Goal: Navigation & Orientation: Go to known website

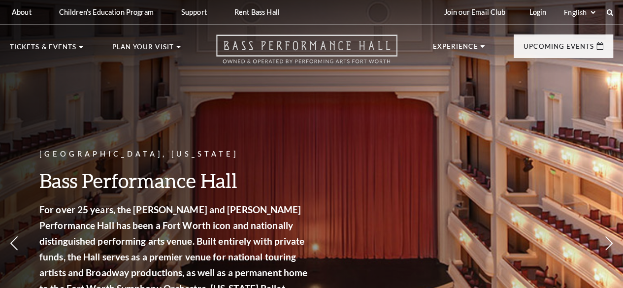
drag, startPoint x: 319, startPoint y: 53, endPoint x: 224, endPoint y: 46, distance: 94.8
drag, startPoint x: 224, startPoint y: 46, endPoint x: 380, endPoint y: 59, distance: 156.6
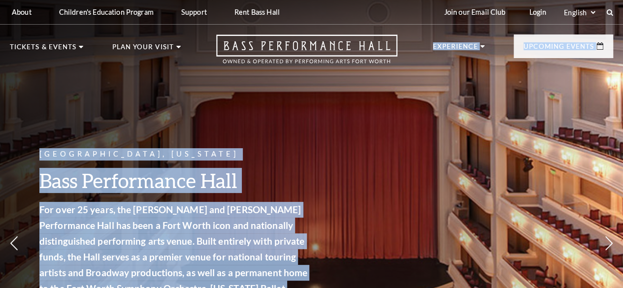
drag, startPoint x: 380, startPoint y: 59, endPoint x: 419, endPoint y: 84, distance: 46.6
click at [375, 63] on icon at bounding box center [306, 48] width 181 height 29
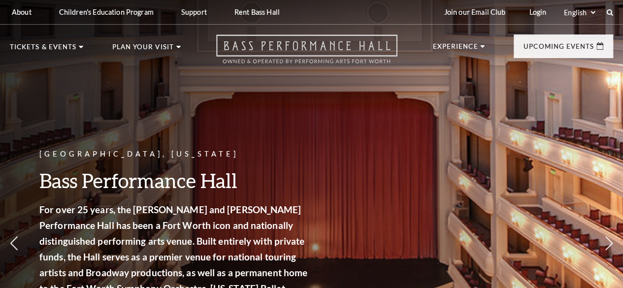
drag, startPoint x: 268, startPoint y: 50, endPoint x: 225, endPoint y: 62, distance: 44.1
click at [225, 62] on icon at bounding box center [306, 48] width 181 height 29
